Goal: Transaction & Acquisition: Register for event/course

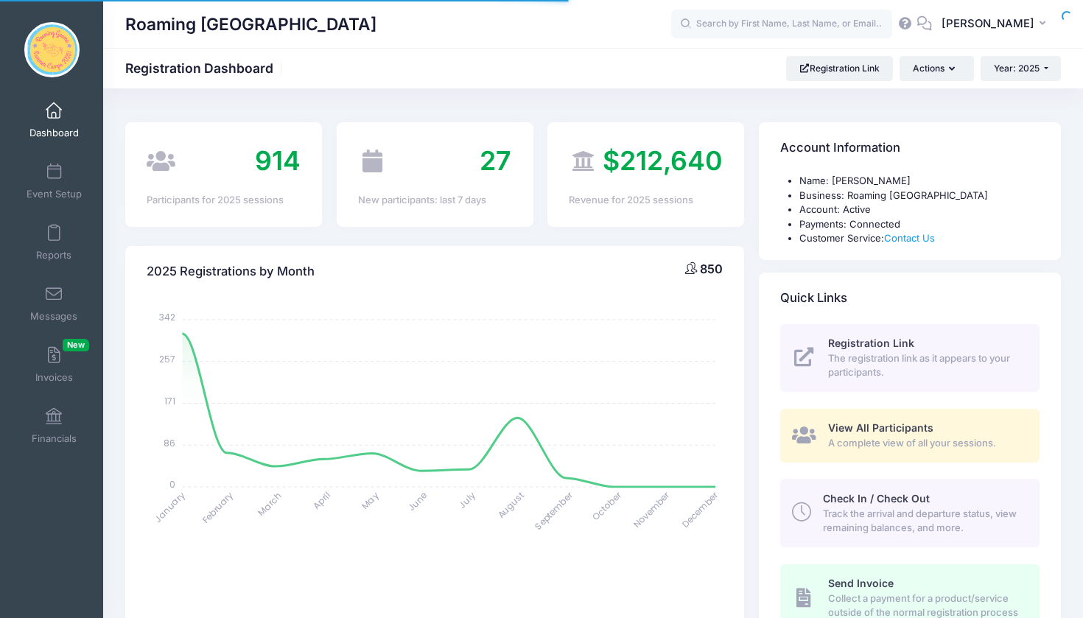
select select
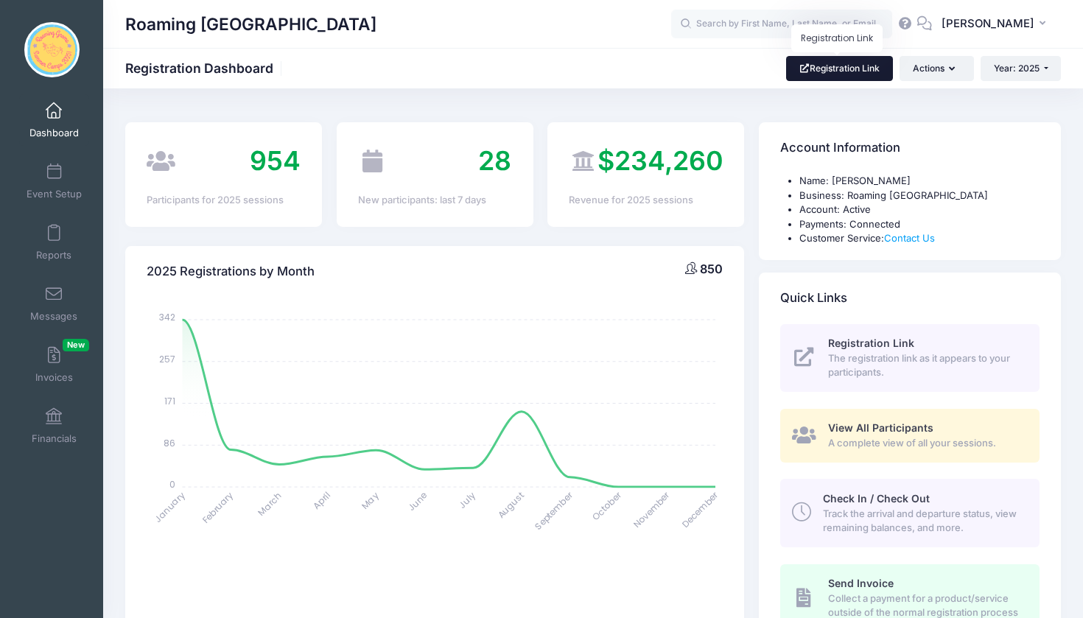
click at [819, 66] on link "Registration Link" at bounding box center [839, 68] width 107 height 25
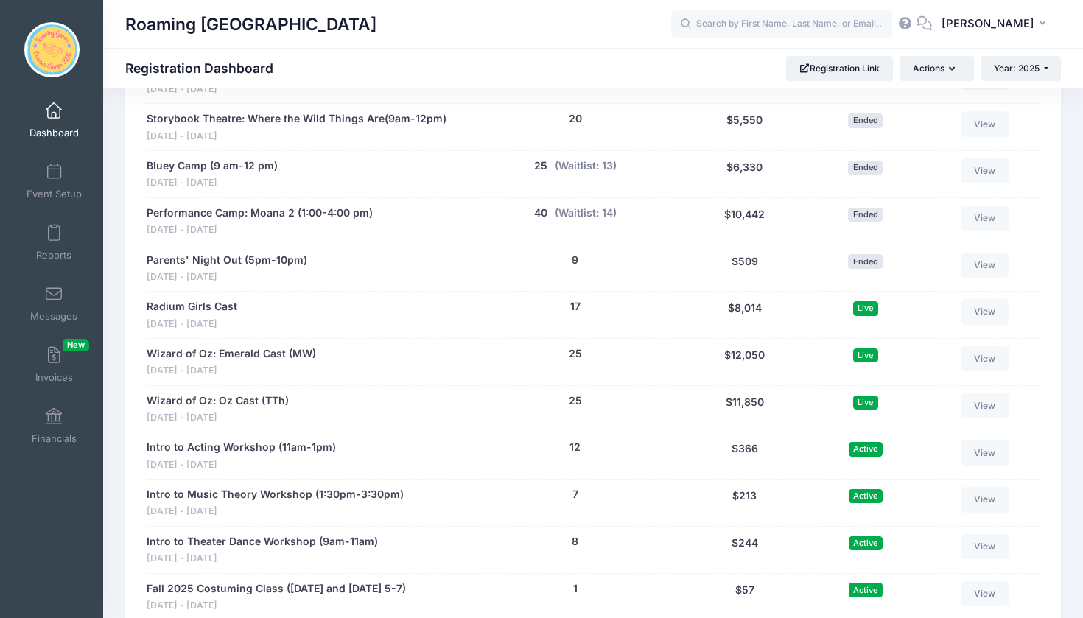
scroll to position [2652, 0]
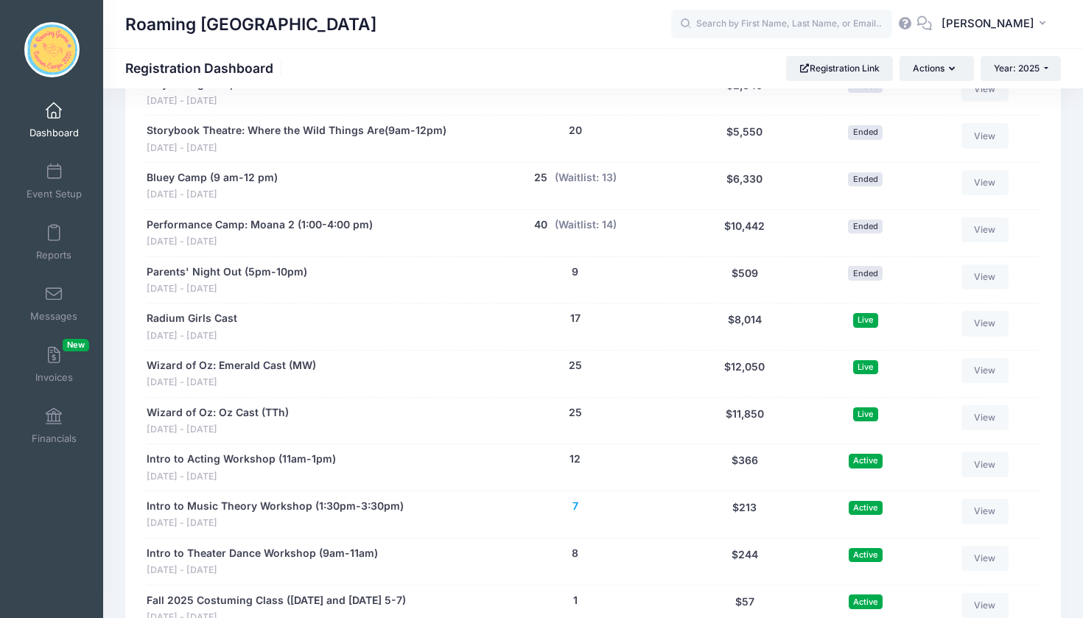
click at [573, 499] on button "7" at bounding box center [575, 506] width 6 height 15
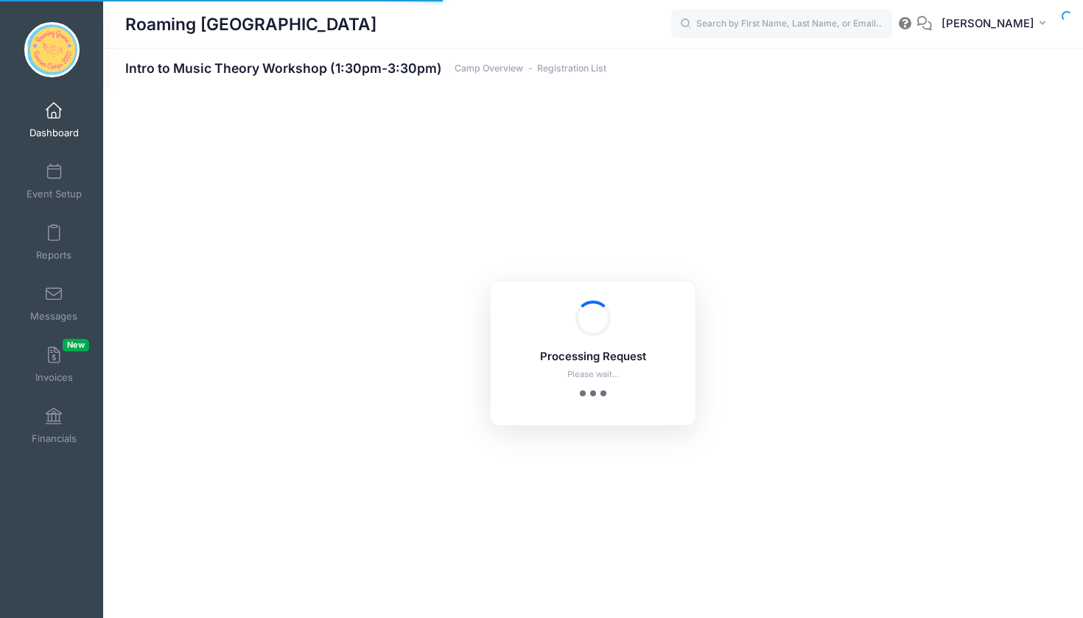
select select "10"
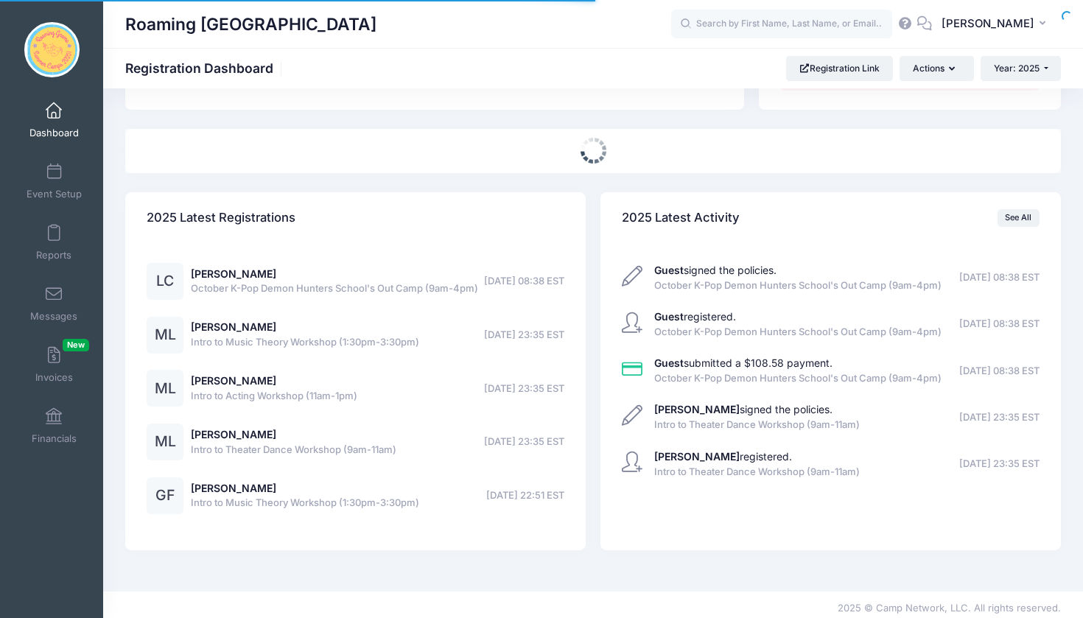
select select
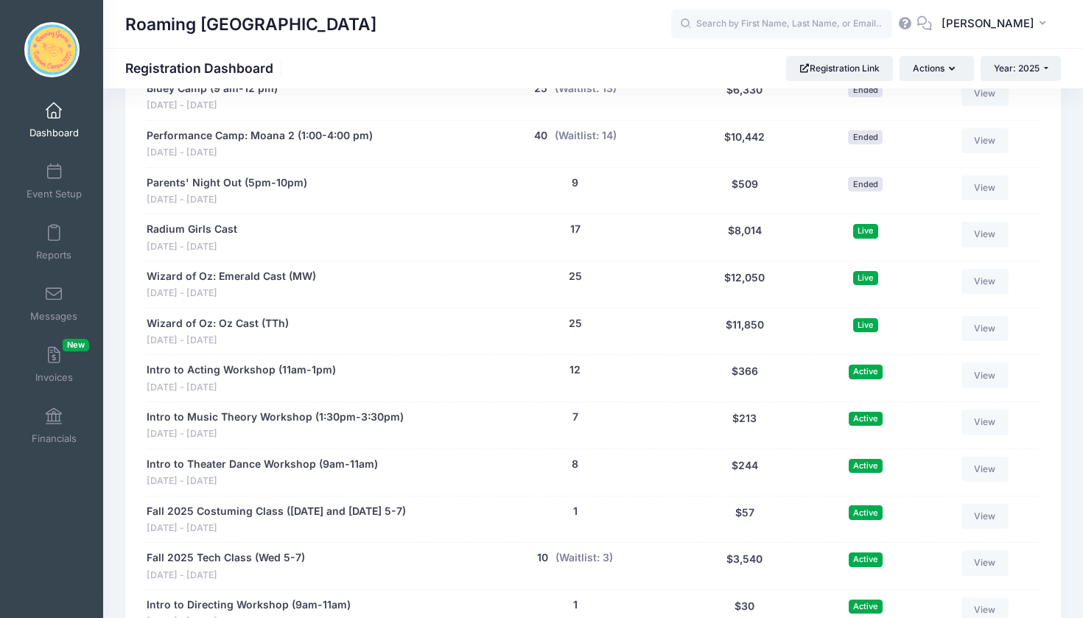
scroll to position [2779, 0]
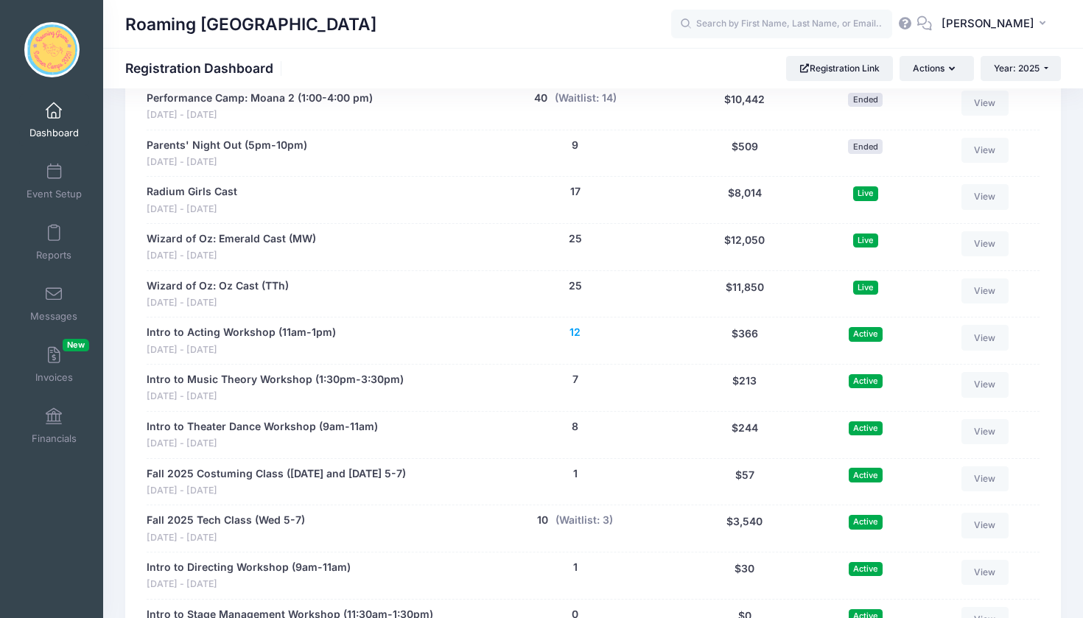
click at [575, 325] on button "12" at bounding box center [574, 332] width 11 height 15
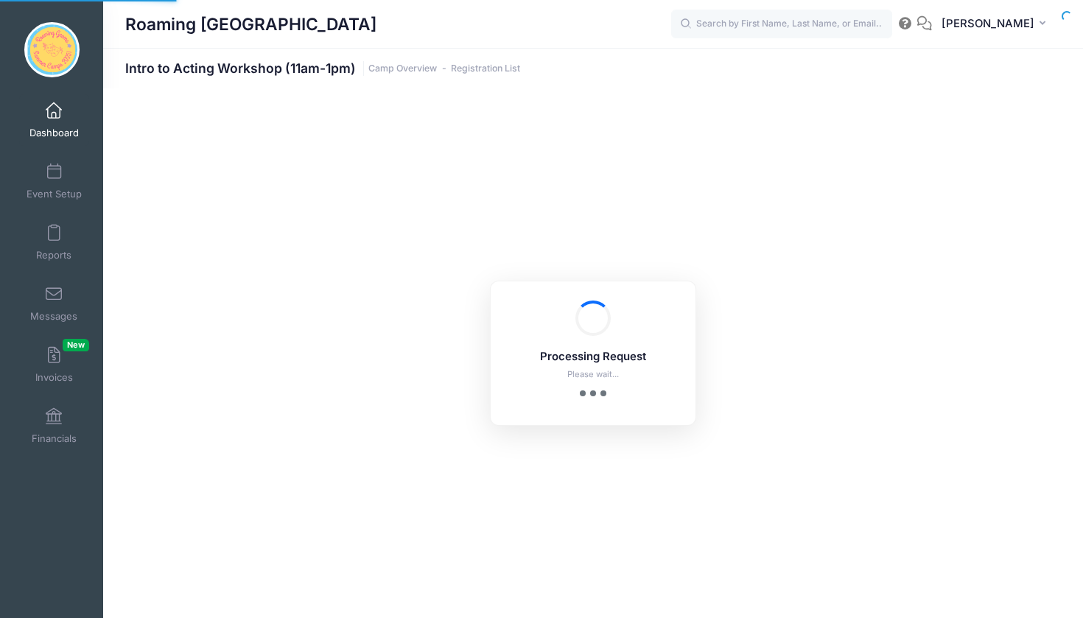
select select "10"
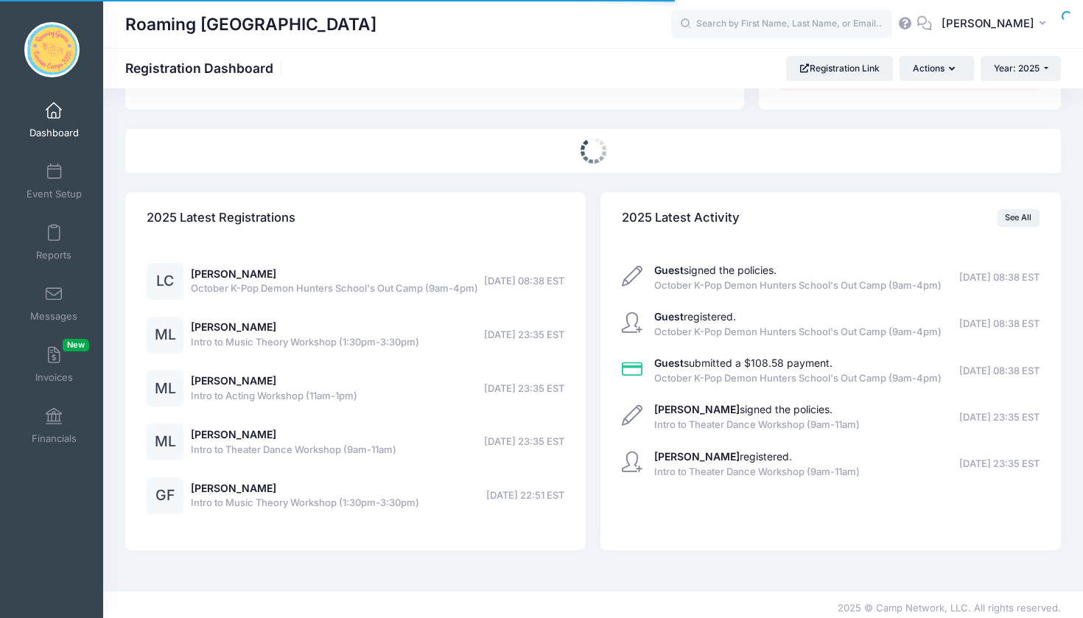
select select
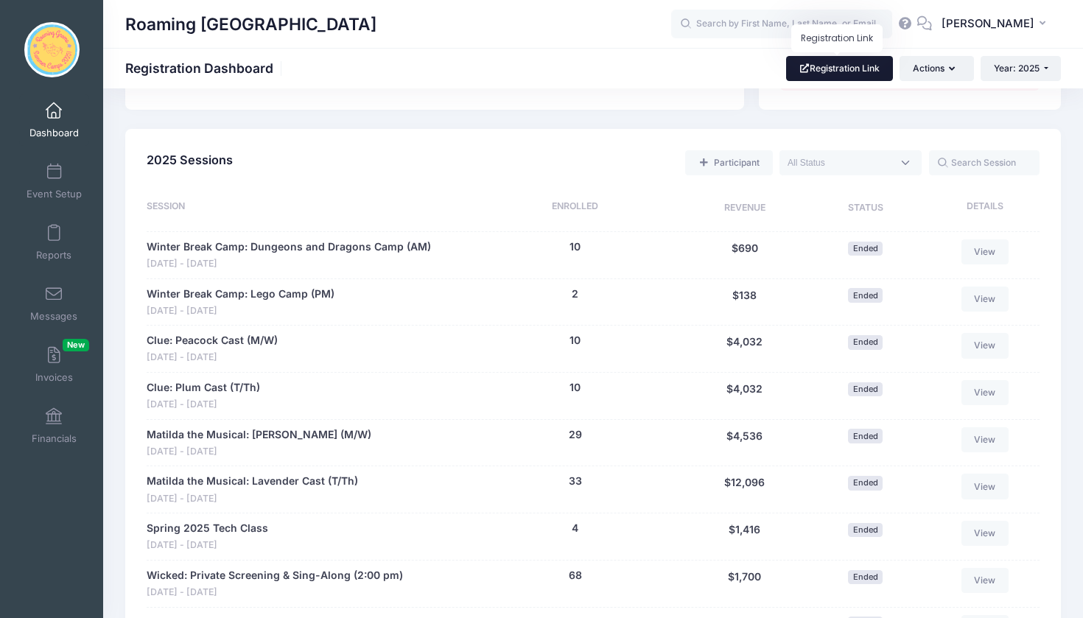
click at [820, 72] on link "Registration Link" at bounding box center [839, 68] width 107 height 25
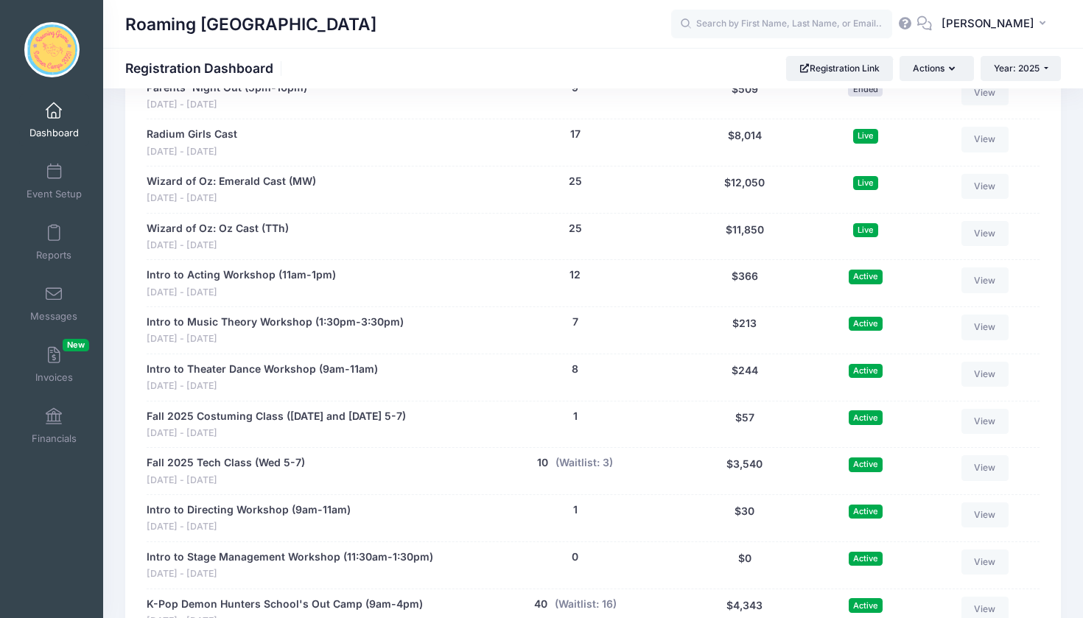
scroll to position [2820, 0]
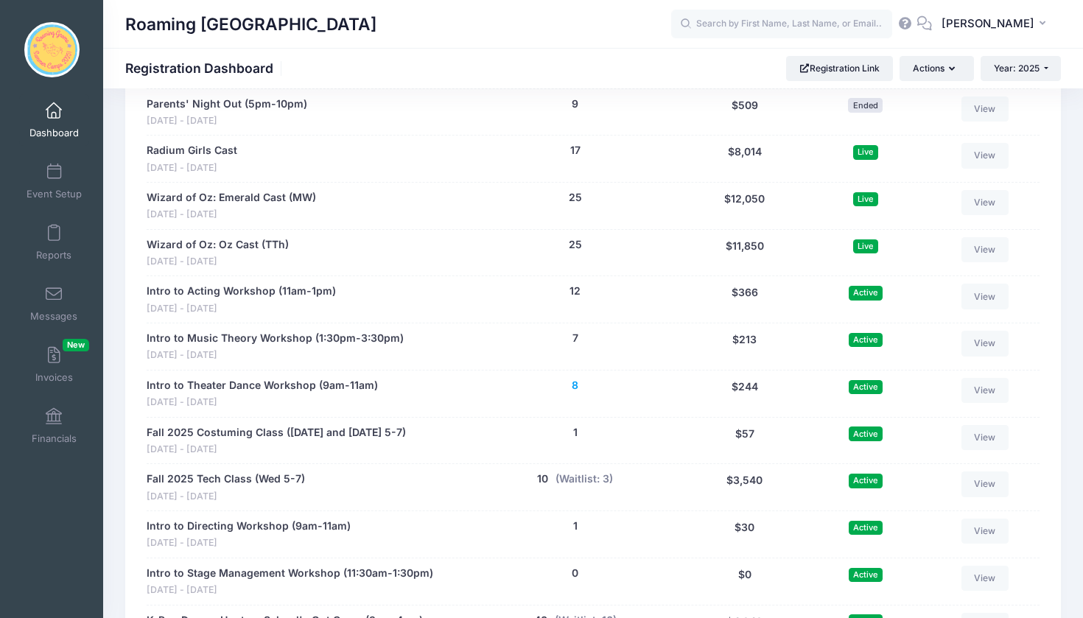
click at [574, 378] on button "8" at bounding box center [575, 385] width 7 height 15
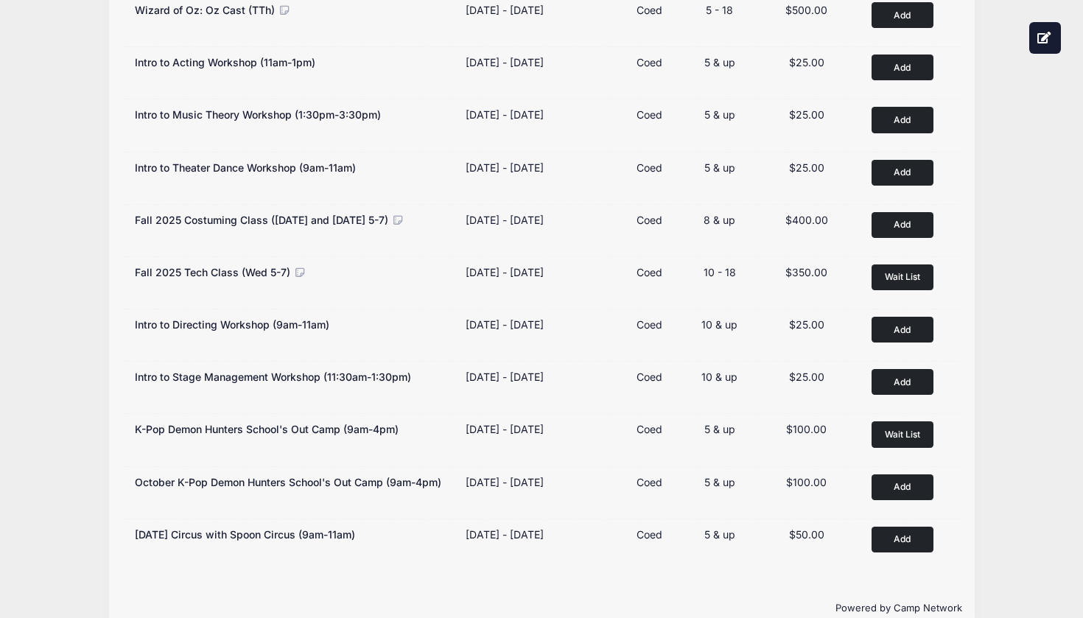
scroll to position [337, 0]
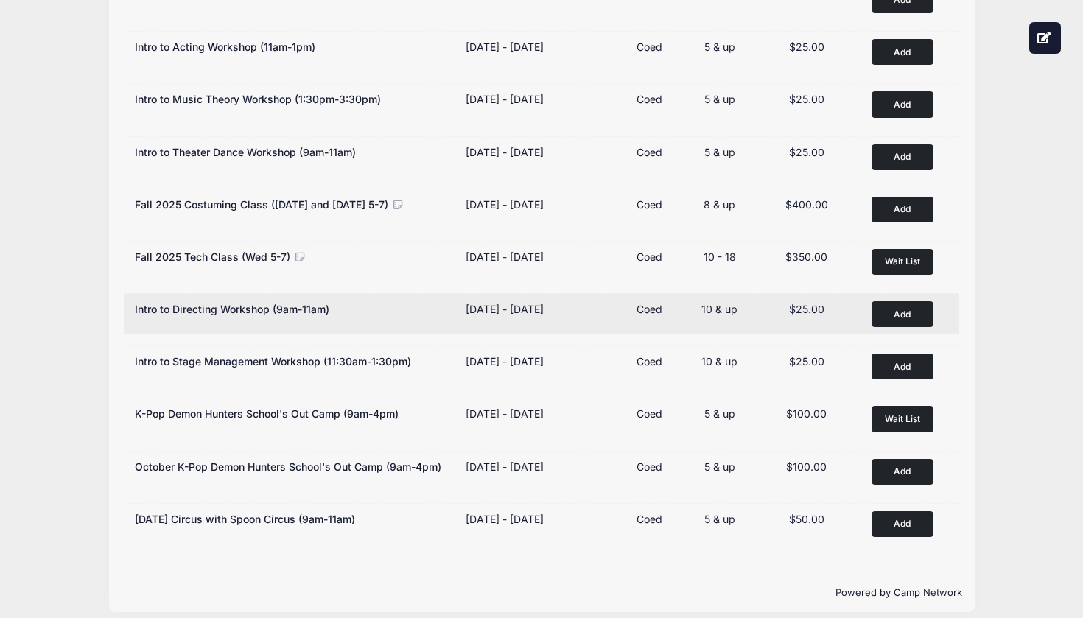
click at [907, 306] on button "Add to Cart" at bounding box center [902, 314] width 62 height 26
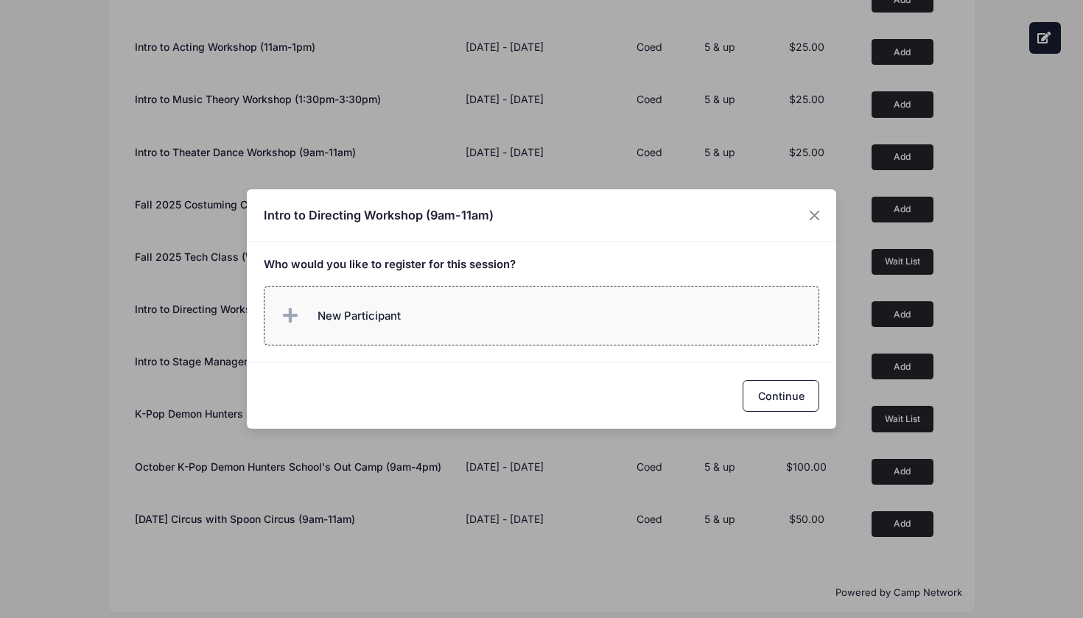
click at [435, 320] on label "New Participant" at bounding box center [542, 316] width 556 height 60
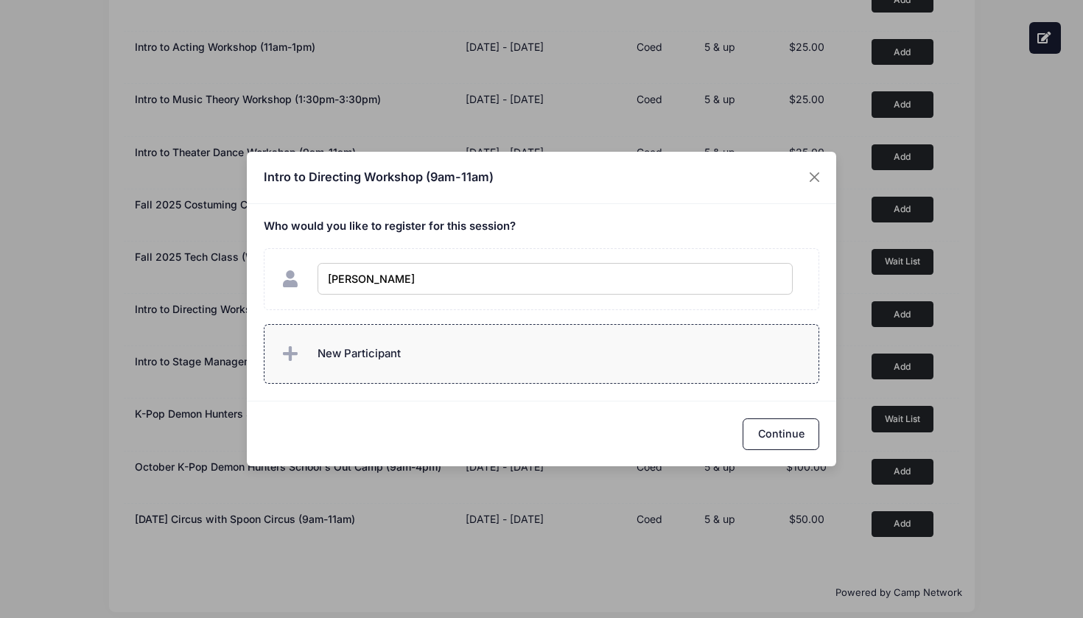
type input "[PERSON_NAME]"
checkbox input "true"
click at [812, 176] on button "Close" at bounding box center [814, 177] width 27 height 27
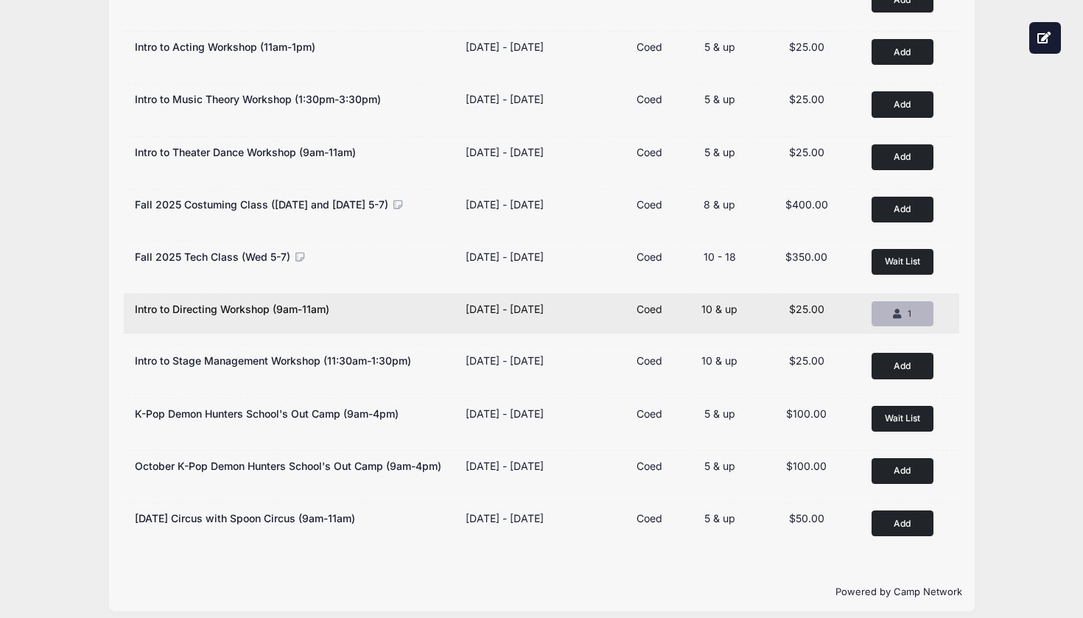
click at [916, 314] on div "1" at bounding box center [902, 313] width 37 height 13
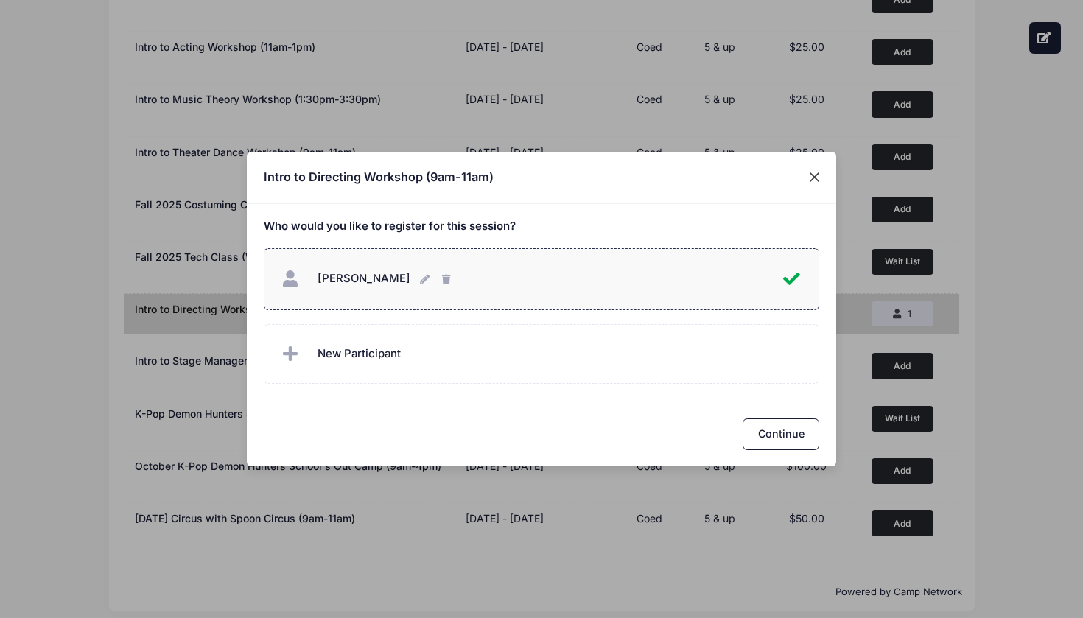
click at [812, 180] on button "Close" at bounding box center [814, 177] width 27 height 27
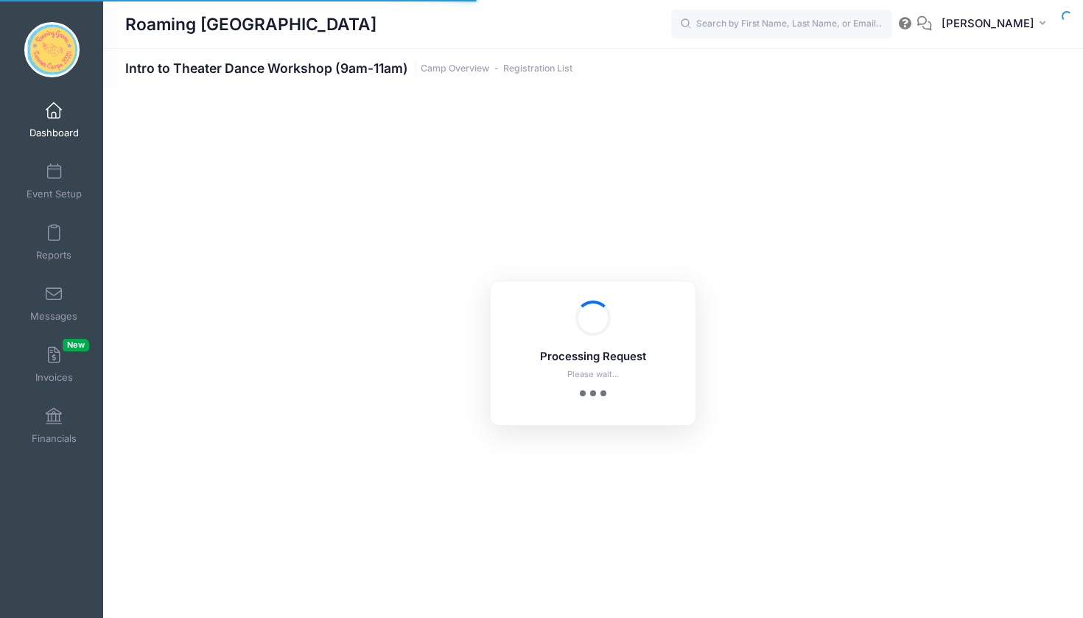
select select "10"
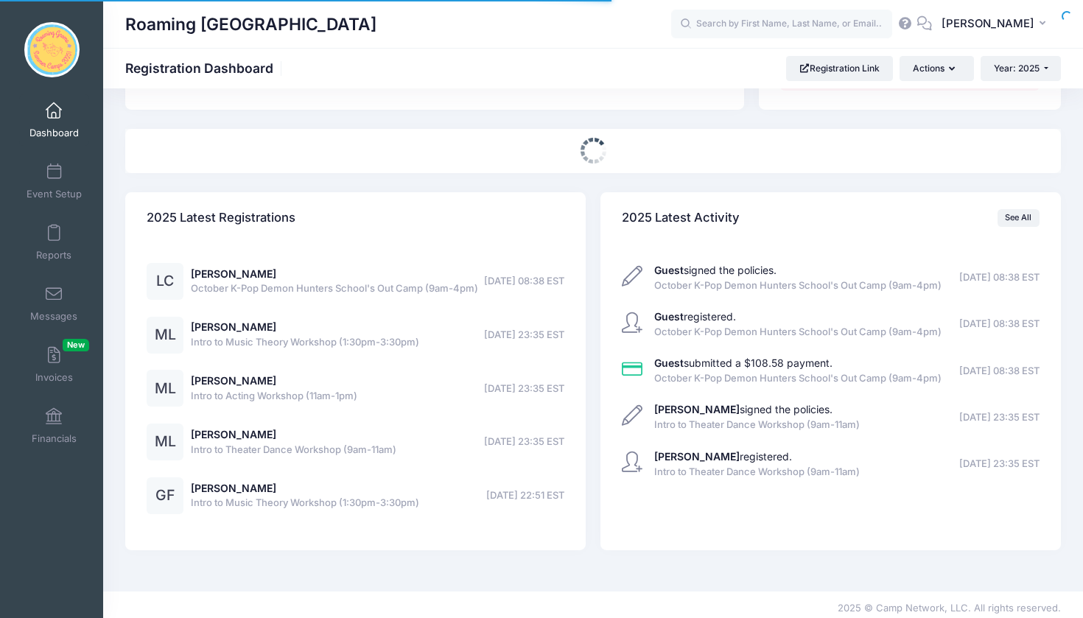
select select
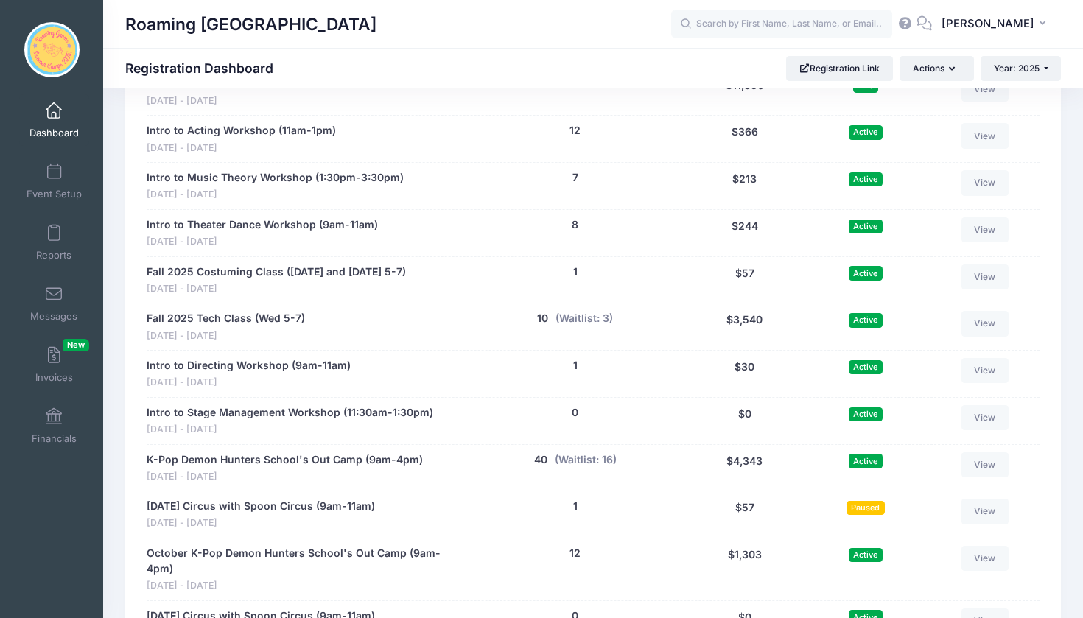
scroll to position [2983, 0]
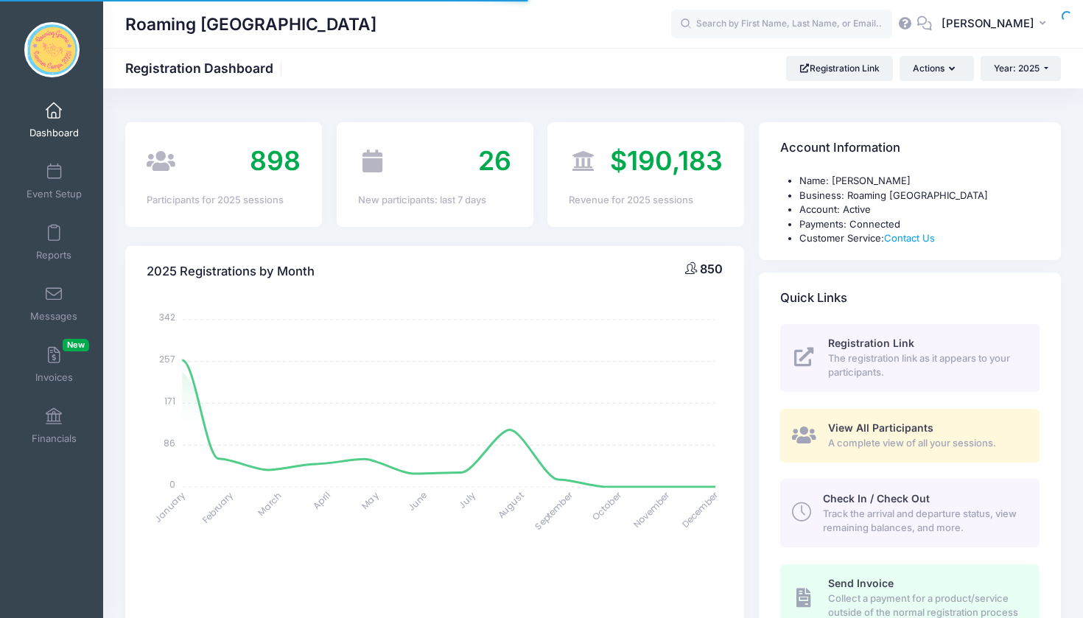
select select
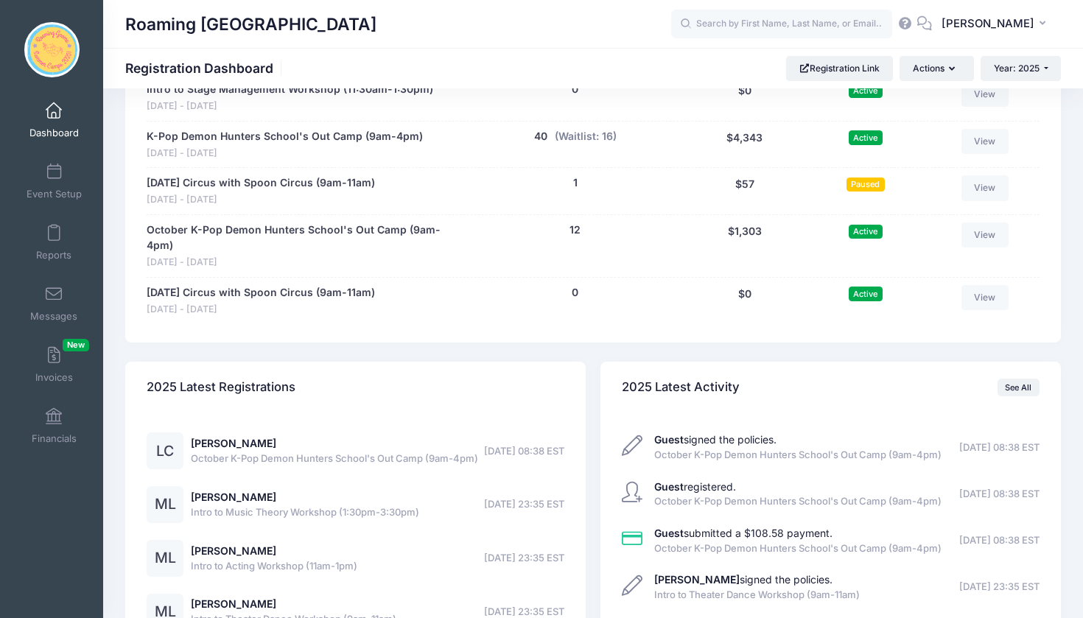
scroll to position [3302, 0]
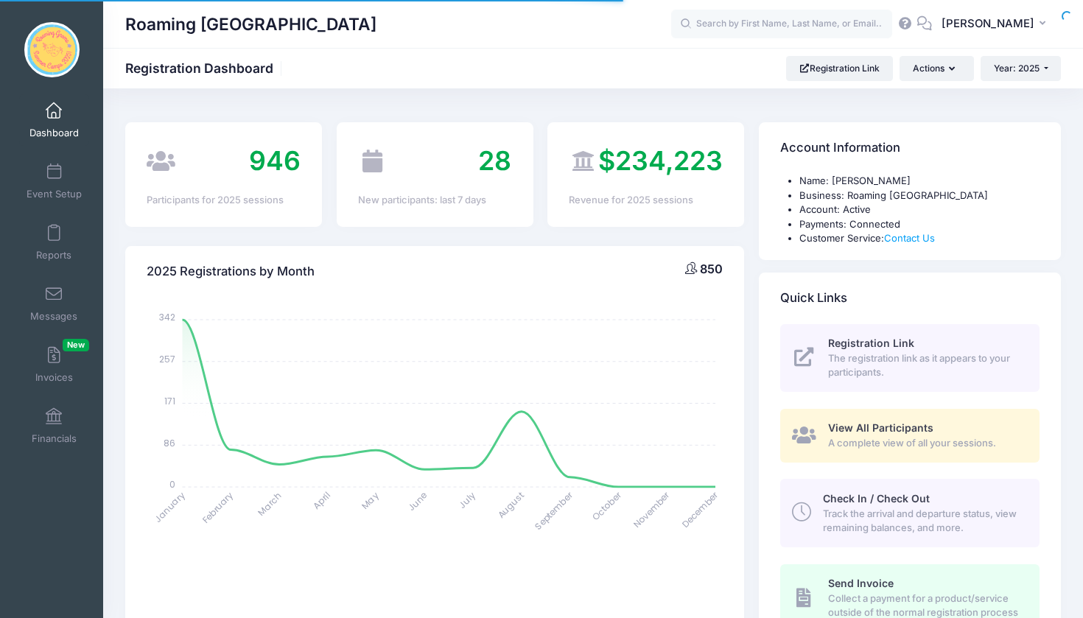
select select
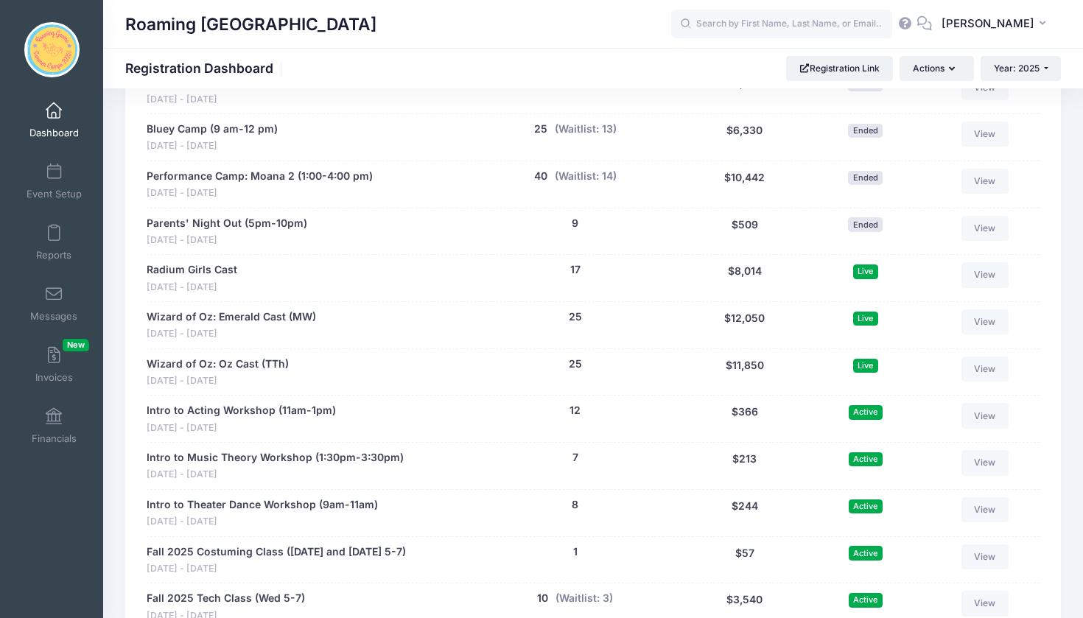
scroll to position [2713, 0]
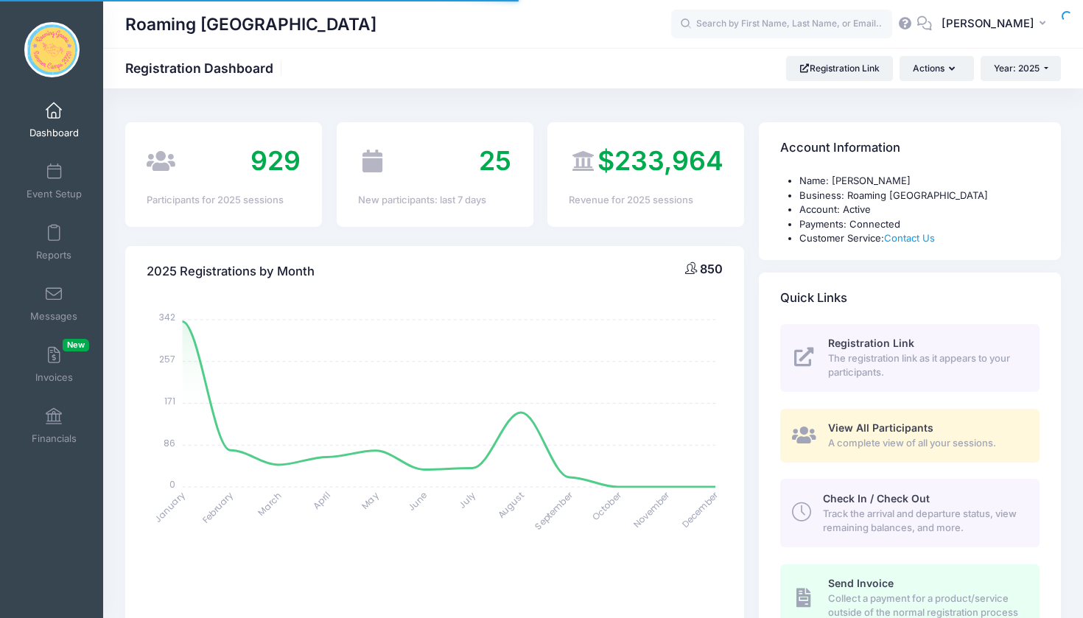
select select
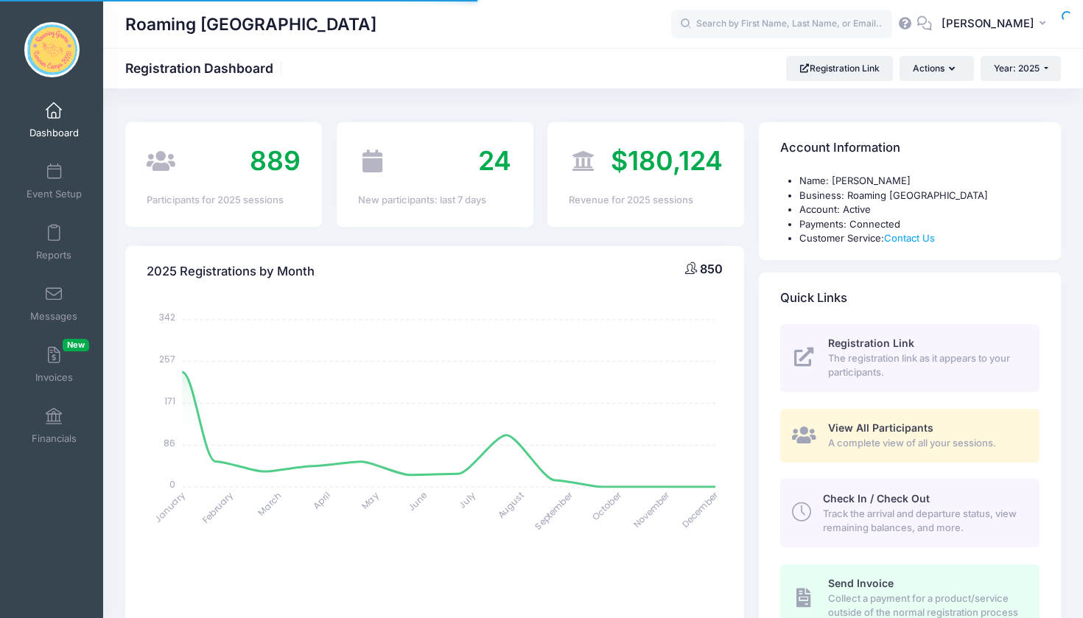
select select
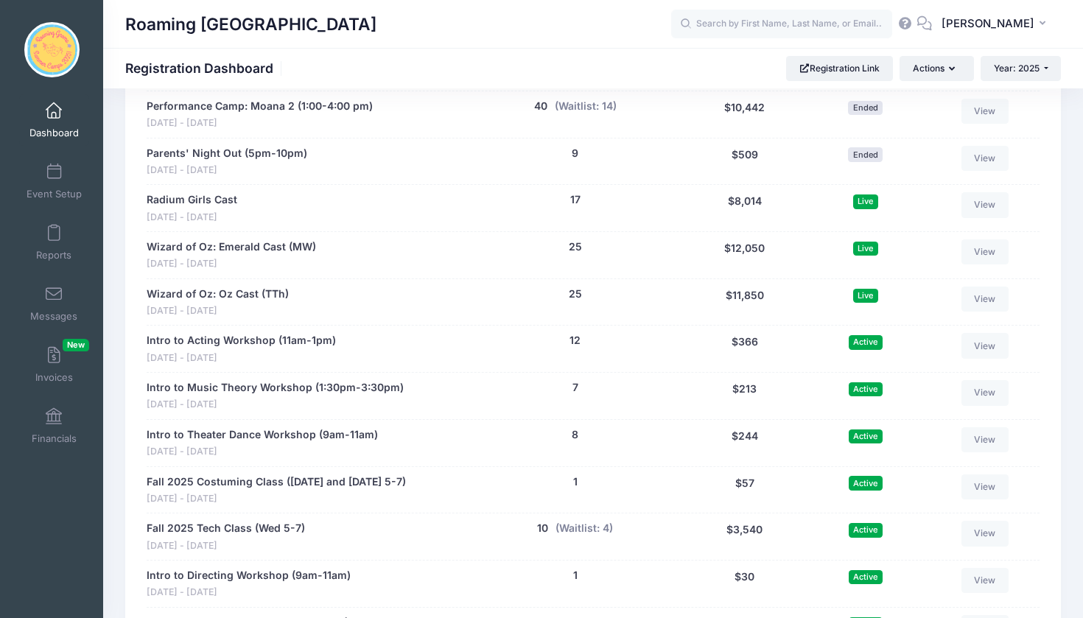
scroll to position [2756, 0]
